Goal: Find specific page/section: Find specific page/section

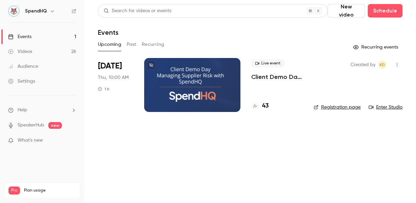
click at [32, 34] on link "Events 1" at bounding box center [42, 36] width 84 height 15
click at [174, 81] on div at bounding box center [192, 85] width 96 height 54
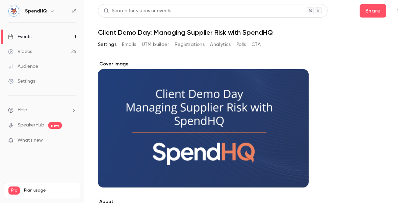
click at [169, 45] on button "UTM builder" at bounding box center [155, 44] width 27 height 11
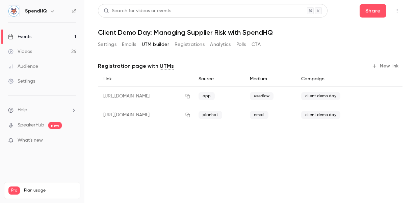
click at [104, 45] on button "Settings" at bounding box center [107, 44] width 19 height 11
